Goal: Transaction & Acquisition: Purchase product/service

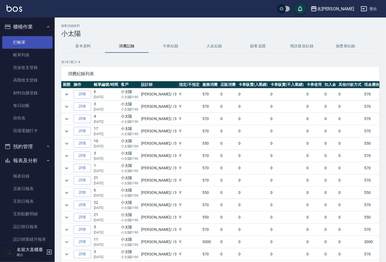
click at [25, 47] on link "打帳單" at bounding box center [27, 42] width 50 height 13
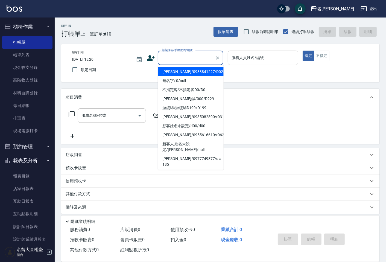
click at [184, 54] on input "顧客姓名/手機號碼/編號" at bounding box center [186, 58] width 52 height 10
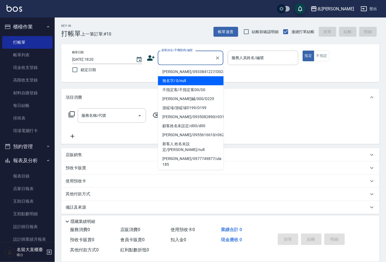
click at [176, 81] on li "無名字/ 0/null" at bounding box center [191, 80] width 66 height 9
type input "無名字/ 0/null"
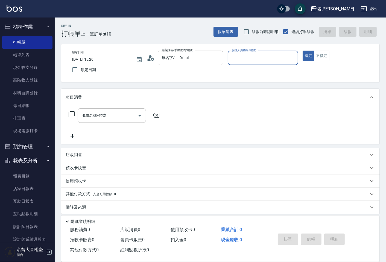
click at [239, 63] on div "服務人員姓名/編號" at bounding box center [263, 58] width 70 height 14
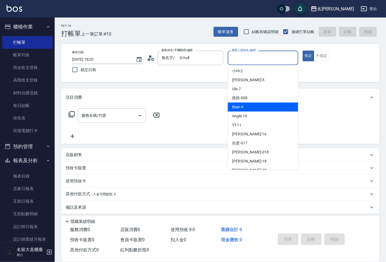
scroll to position [80, 0]
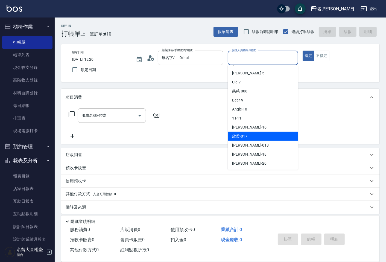
click at [247, 137] on div "欣柔 -017" at bounding box center [263, 136] width 70 height 9
type input "欣柔-017"
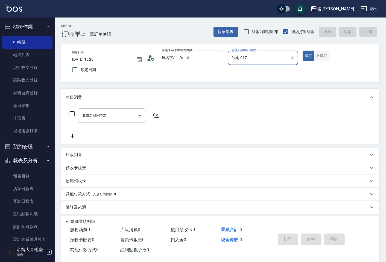
click at [318, 56] on button "不指定" at bounding box center [321, 56] width 15 height 11
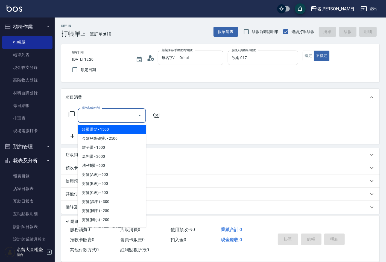
click at [132, 112] on input "服務名稱/代號" at bounding box center [107, 116] width 55 height 10
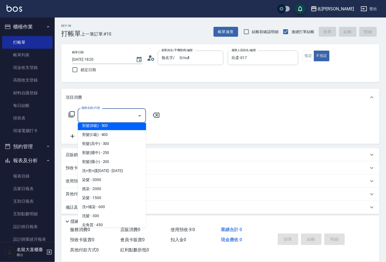
scroll to position [61, 0]
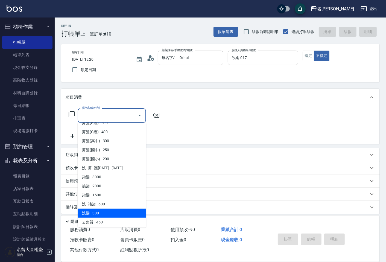
click at [93, 208] on span "洗髮 - 300" at bounding box center [112, 212] width 68 height 9
type input "洗髮(500)"
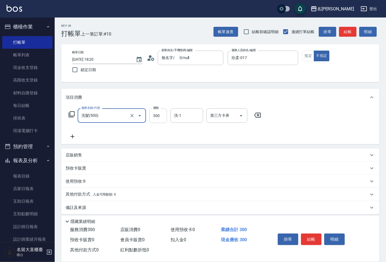
click at [154, 116] on input "300" at bounding box center [158, 115] width 18 height 15
type input "350"
click at [72, 133] on icon at bounding box center [73, 136] width 14 height 7
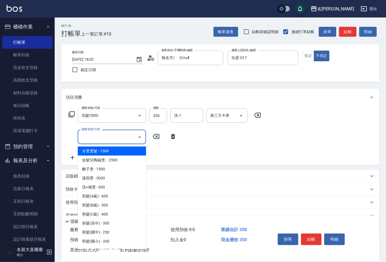
click at [83, 135] on input "服務名稱/代號" at bounding box center [107, 137] width 55 height 10
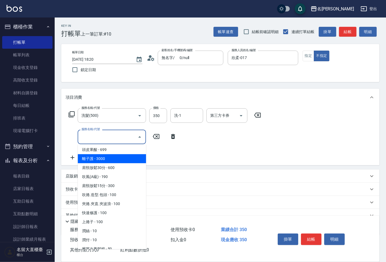
scroll to position [486, 0]
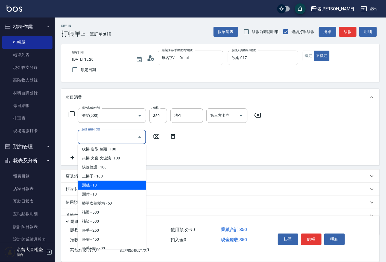
click at [99, 182] on span "潤絲 - 10" at bounding box center [112, 185] width 68 height 9
type input "潤絲(802)"
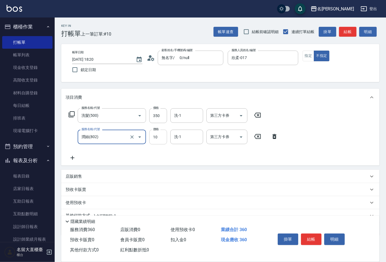
click at [161, 139] on input "10" at bounding box center [158, 137] width 18 height 15
type input "20"
click at [303, 236] on button "結帳" at bounding box center [311, 238] width 20 height 11
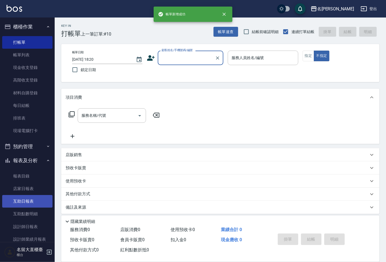
scroll to position [61, 0]
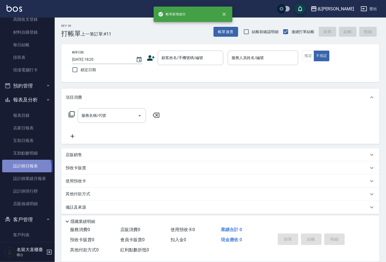
click at [25, 167] on link "設計師日報表" at bounding box center [27, 166] width 50 height 13
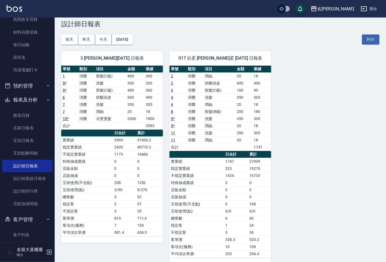
scroll to position [19, 0]
